Goal: Information Seeking & Learning: Learn about a topic

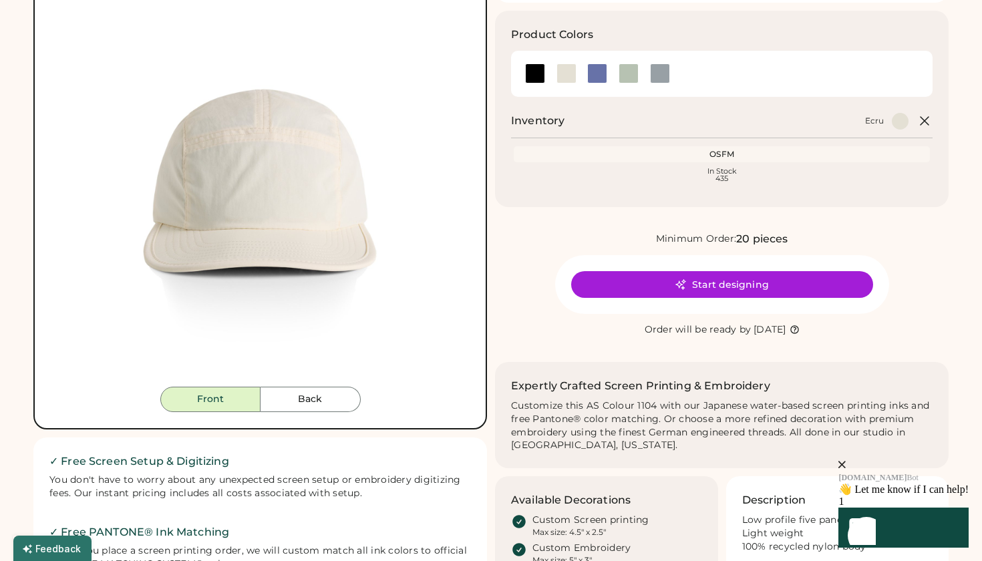
scroll to position [151, 0]
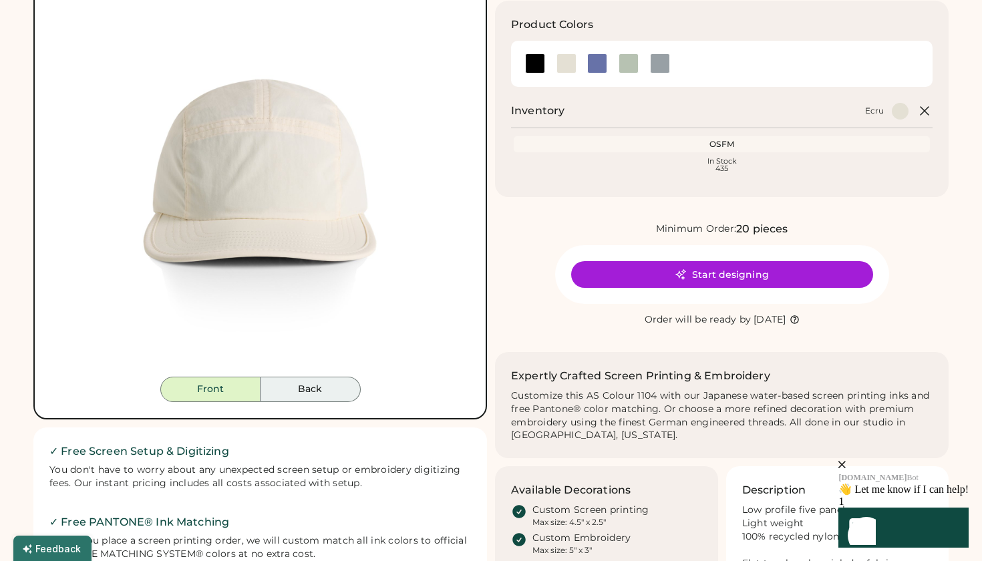
click at [328, 400] on button "Back" at bounding box center [311, 389] width 100 height 25
click at [323, 393] on button "Back" at bounding box center [311, 389] width 100 height 25
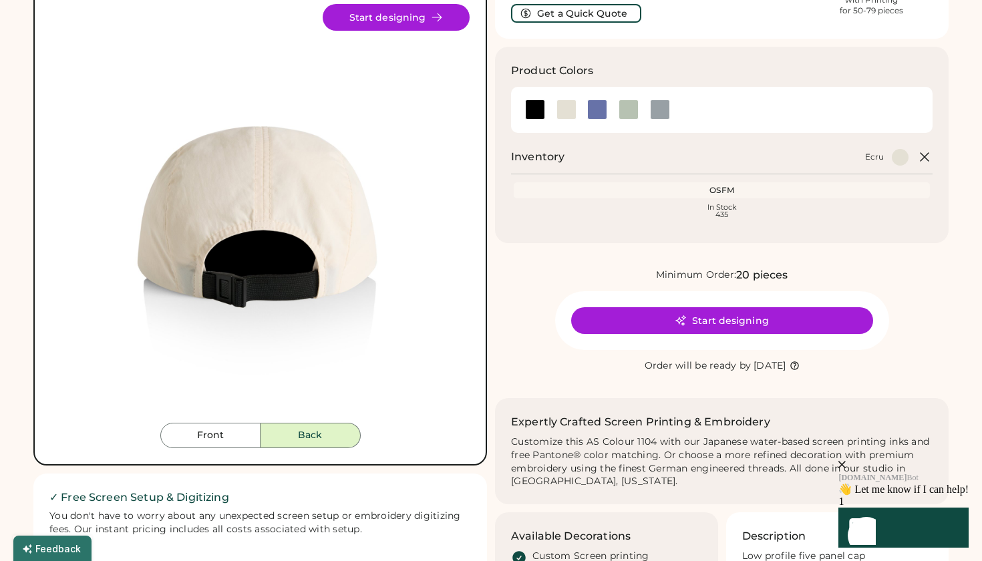
scroll to position [87, 0]
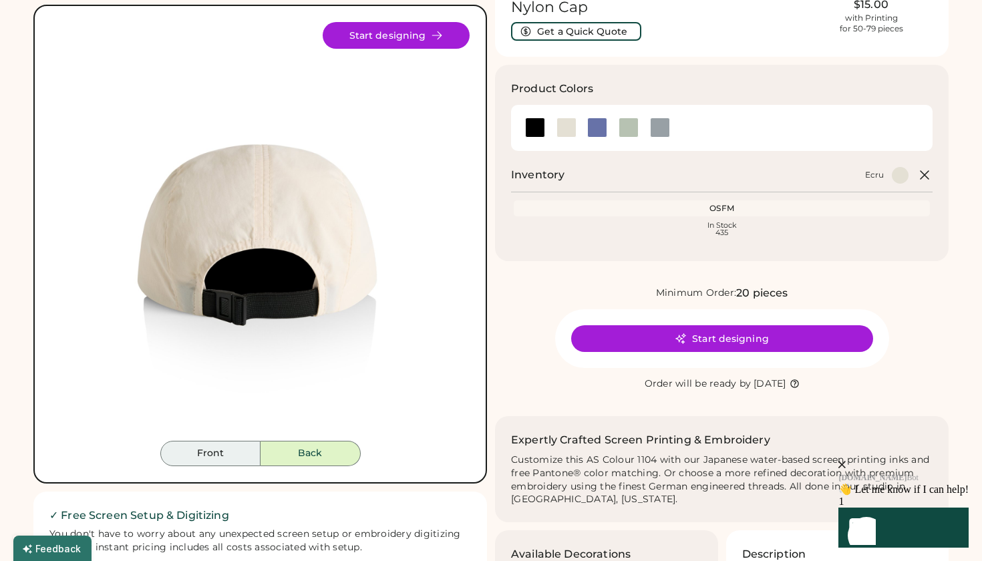
click at [222, 458] on button "Front" at bounding box center [210, 453] width 100 height 25
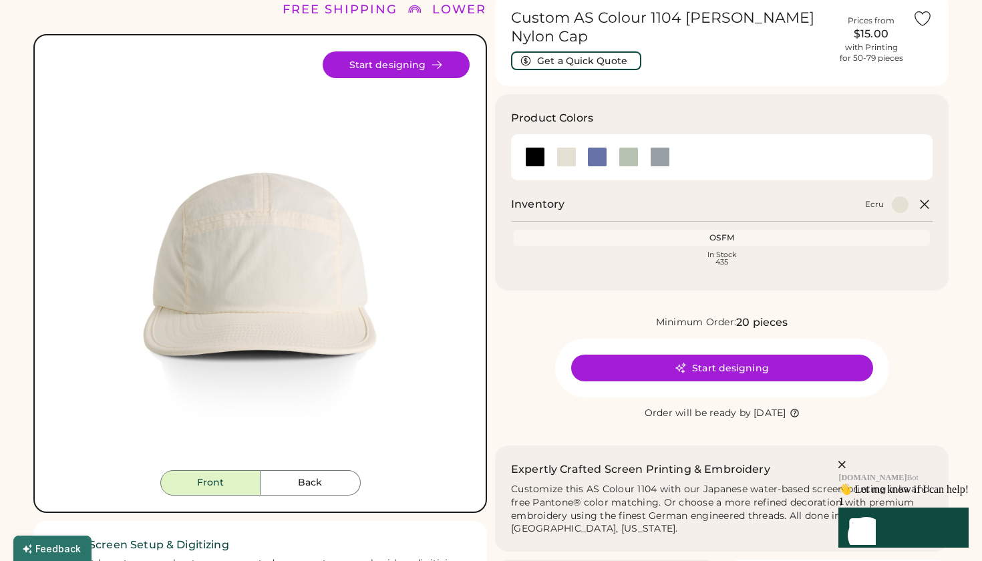
scroll to position [63, 0]
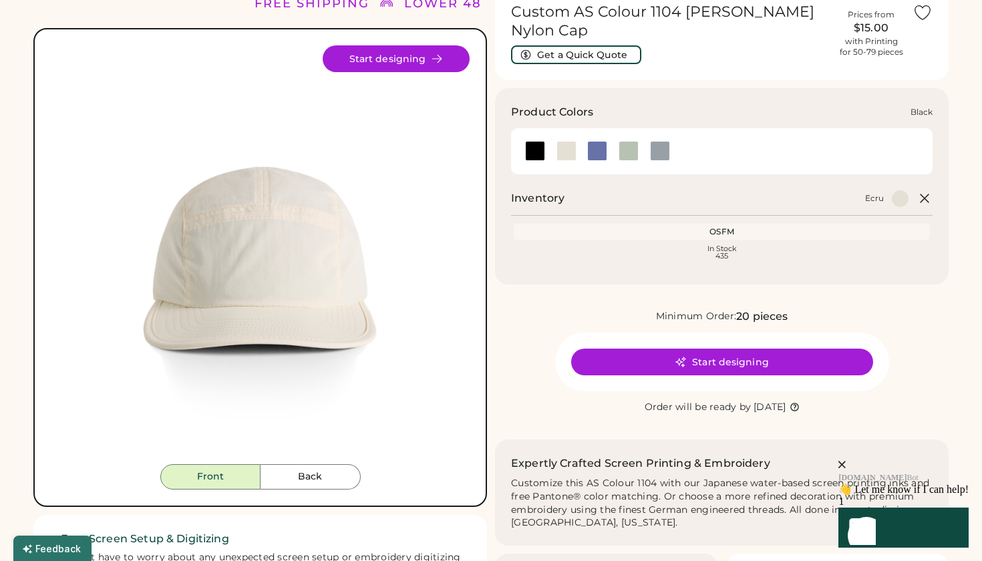
click at [538, 141] on div at bounding box center [535, 151] width 20 height 20
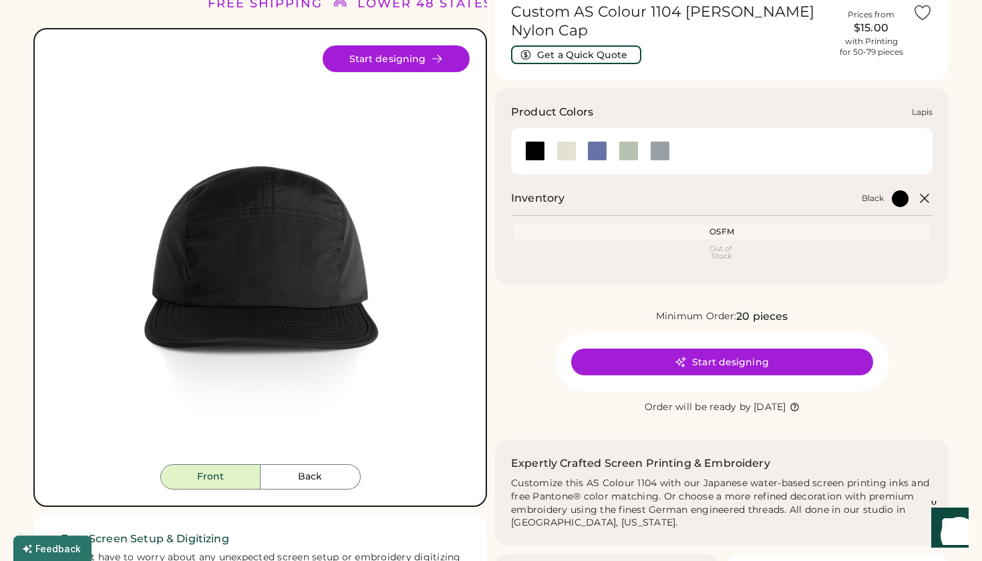
click at [598, 141] on div at bounding box center [597, 151] width 20 height 20
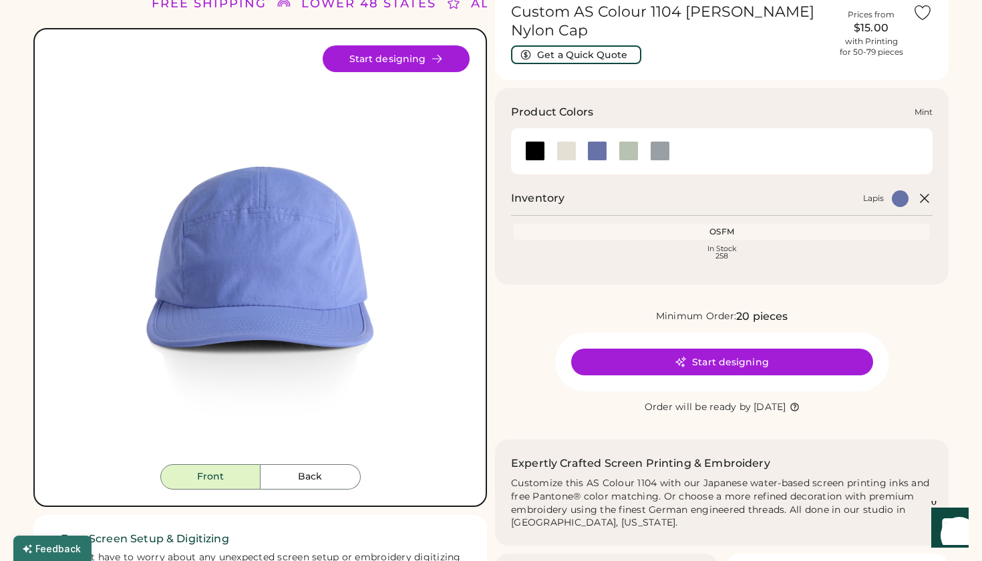
click at [630, 141] on div at bounding box center [629, 151] width 20 height 20
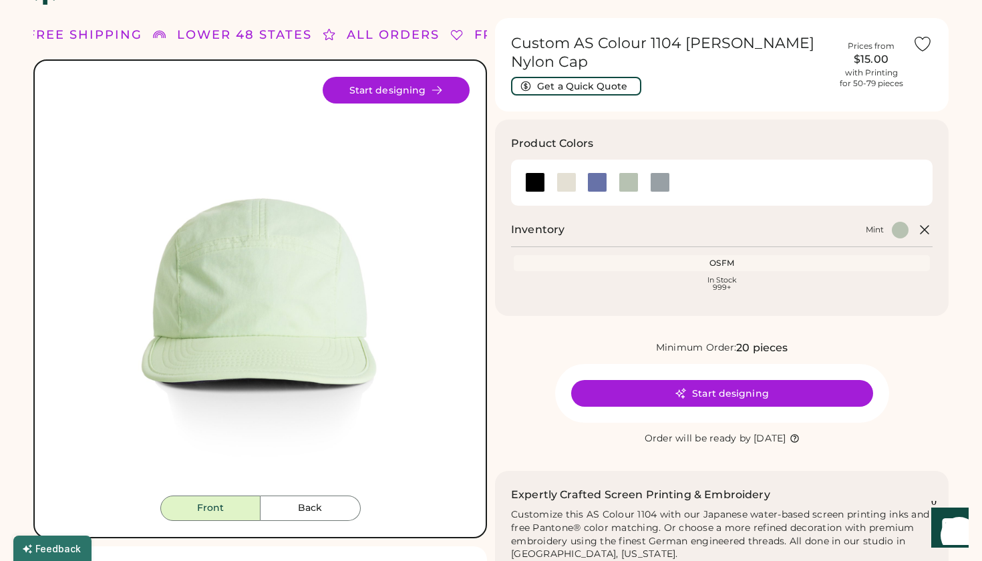
scroll to position [49, 0]
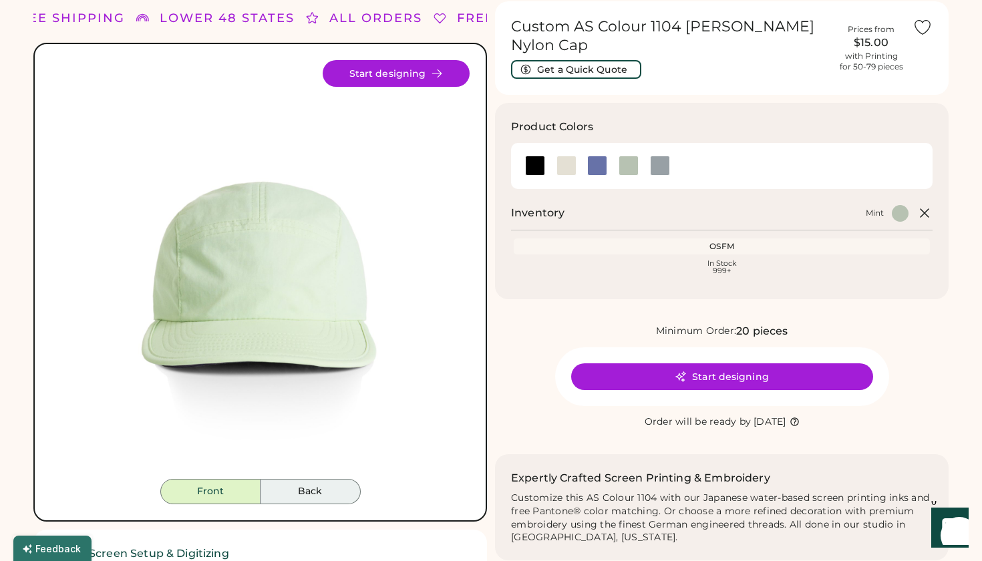
click at [313, 492] on button "Back" at bounding box center [311, 491] width 100 height 25
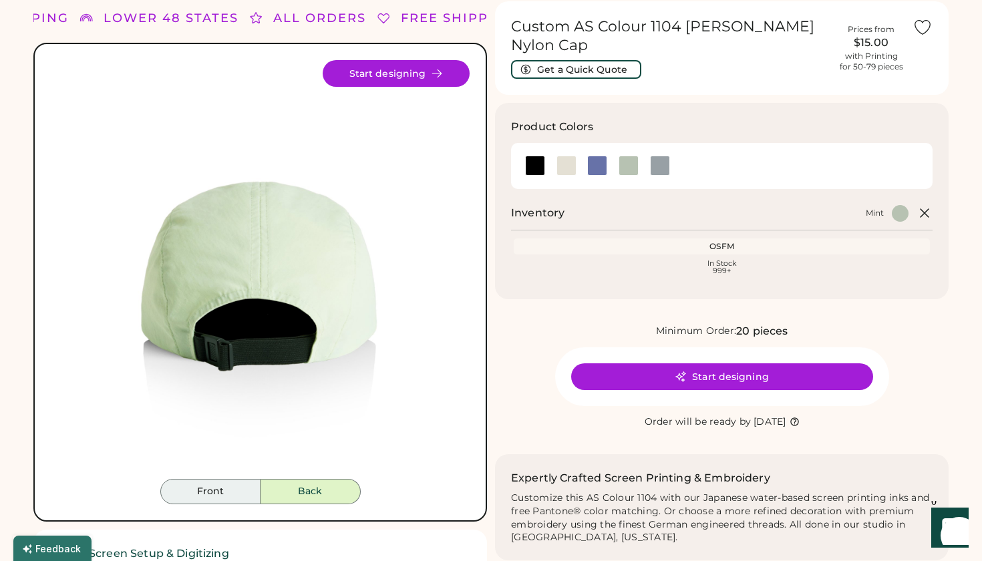
click at [242, 492] on button "Front" at bounding box center [210, 491] width 100 height 25
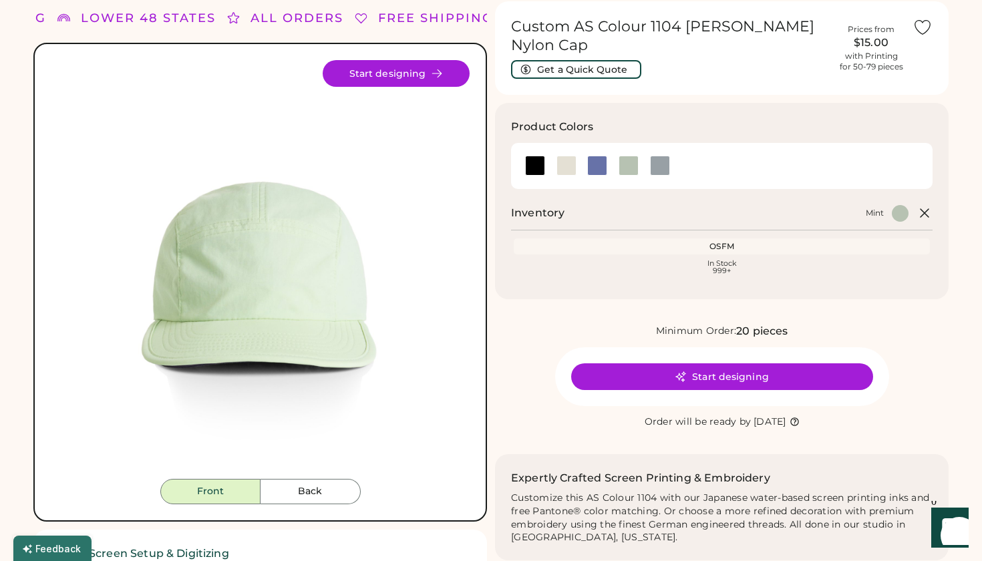
scroll to position [49, 0]
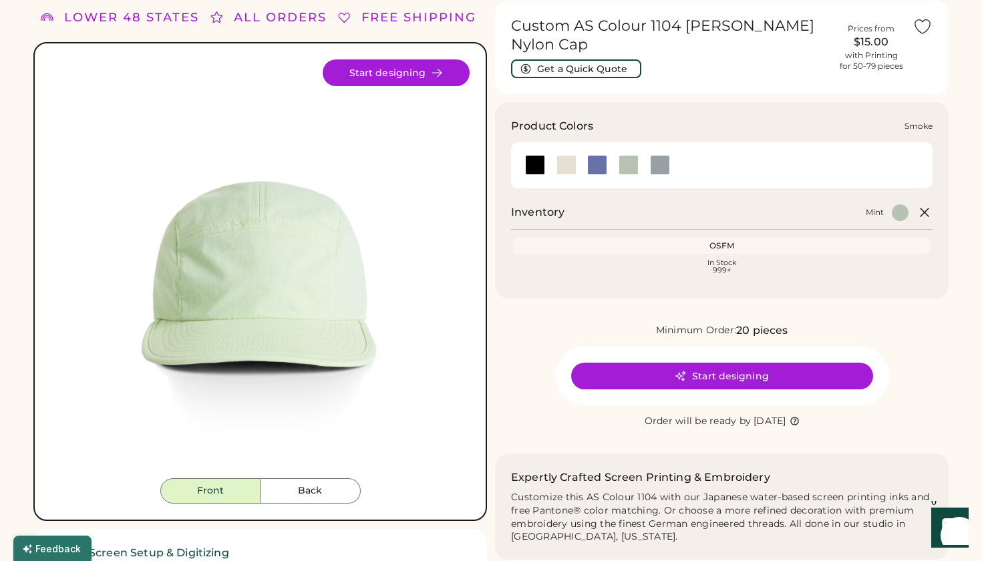
click at [660, 155] on div at bounding box center [660, 165] width 20 height 20
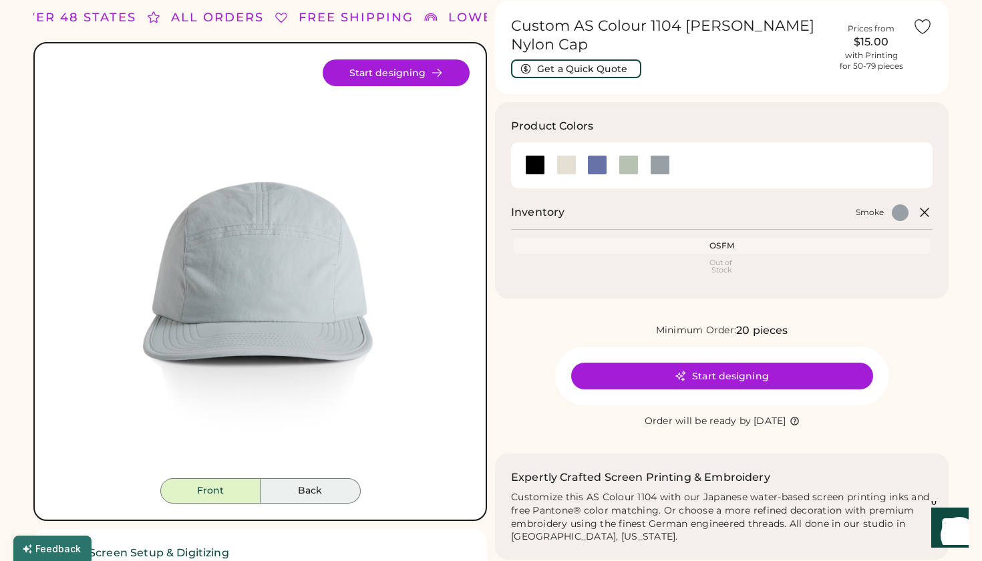
click at [325, 487] on button "Back" at bounding box center [311, 490] width 100 height 25
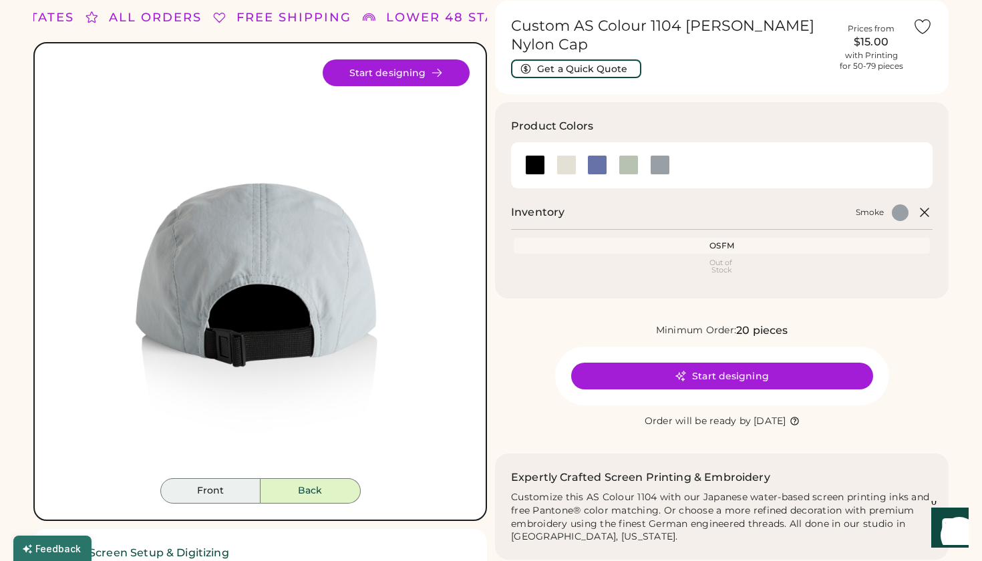
click at [237, 488] on button "Front" at bounding box center [210, 490] width 100 height 25
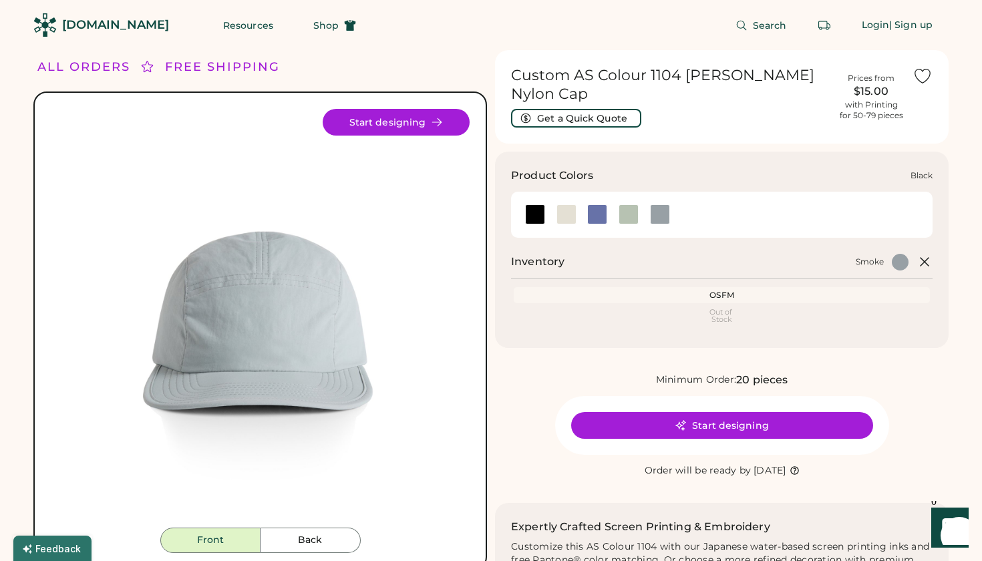
click at [533, 204] on div at bounding box center [535, 214] width 20 height 20
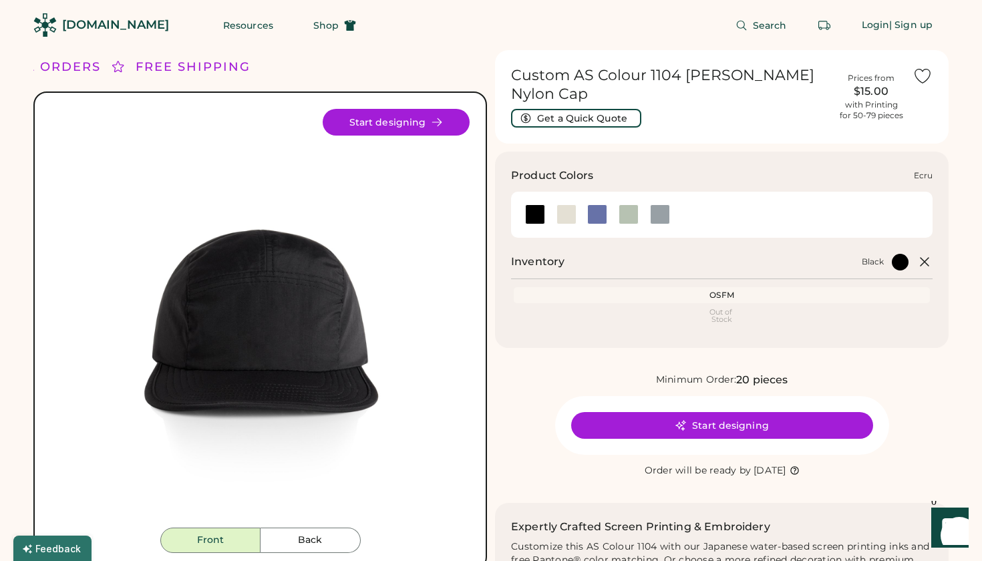
click at [568, 204] on div at bounding box center [566, 214] width 20 height 20
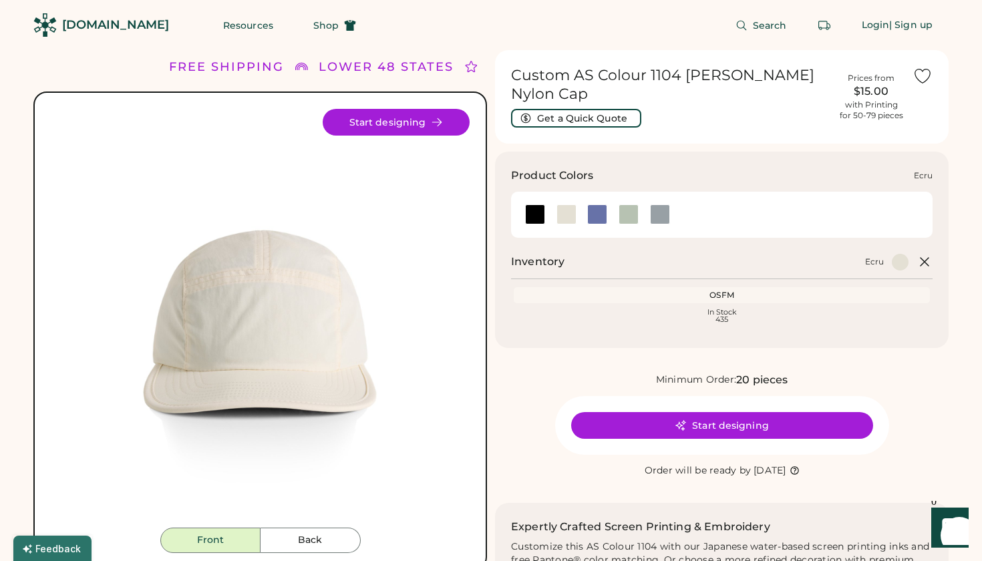
click at [569, 204] on div at bounding box center [566, 214] width 20 height 20
click at [596, 204] on div at bounding box center [597, 214] width 20 height 20
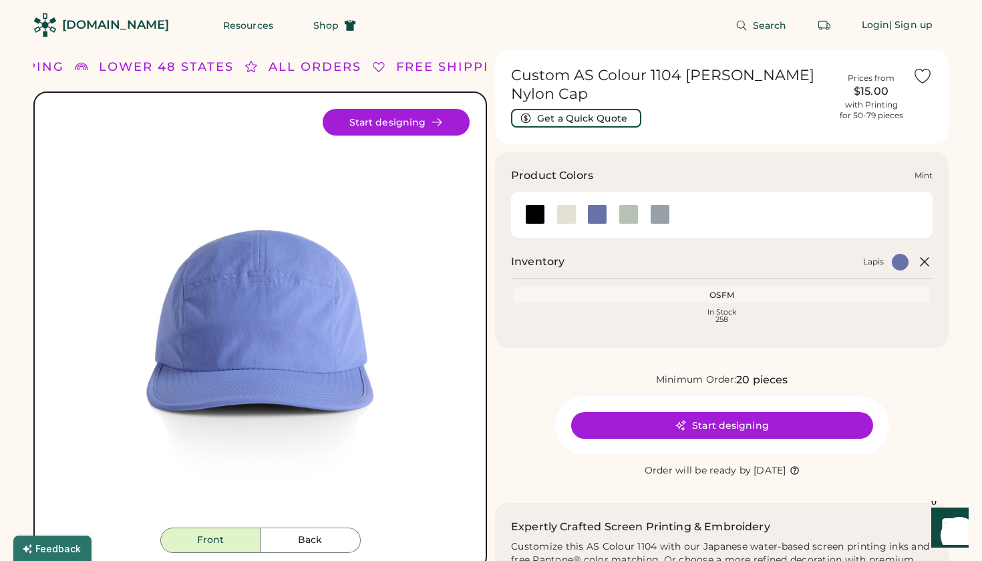
click at [623, 204] on div at bounding box center [629, 214] width 20 height 20
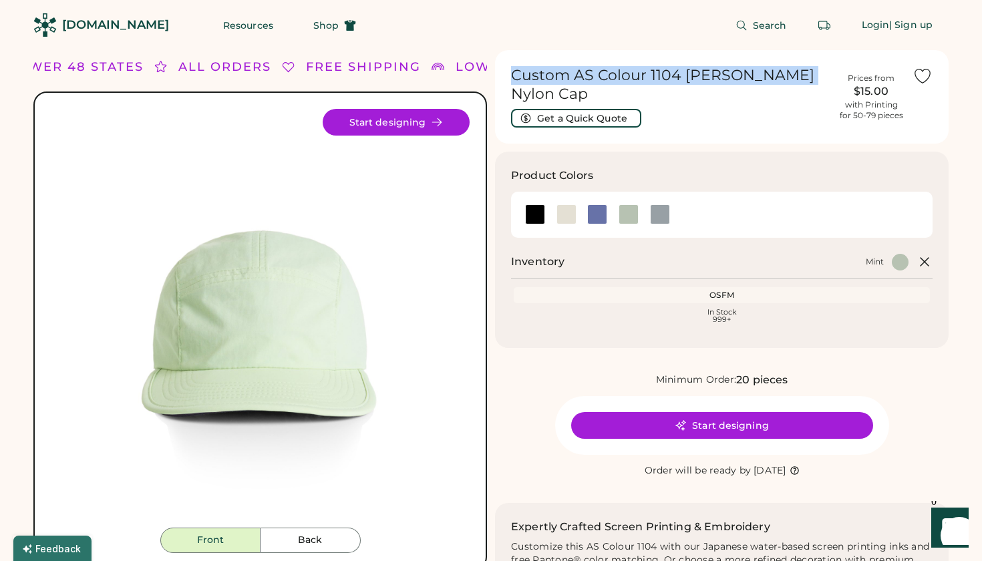
drag, startPoint x: 794, startPoint y: 78, endPoint x: 528, endPoint y: 67, distance: 265.4
click at [528, 67] on div "Custom AS Colour 1104 Finn Nylon Cap Get a Quick Quote Prices from $15.00 with …" at bounding box center [722, 97] width 454 height 94
copy h1 "Custom AS Colour 1104 Finn Nylon Cap"
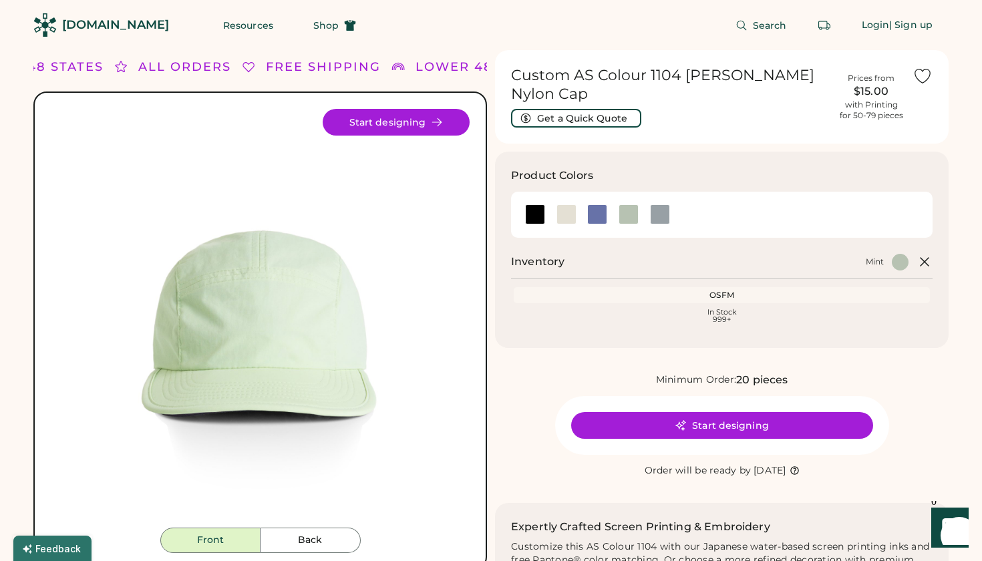
click at [64, 22] on div "[DOMAIN_NAME]" at bounding box center [115, 25] width 107 height 17
